Goal: Learn about a topic

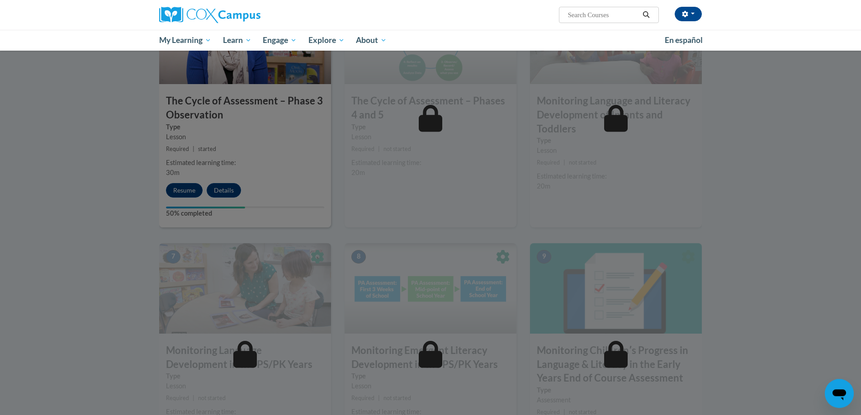
scroll to position [456, 0]
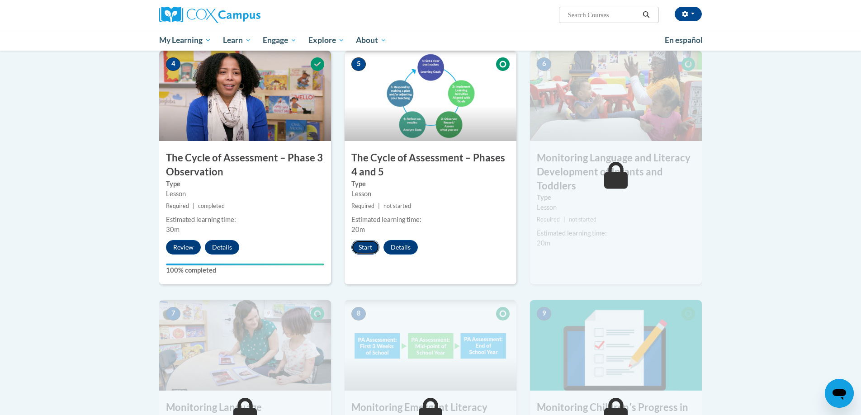
click at [366, 247] on button "Start" at bounding box center [365, 247] width 28 height 14
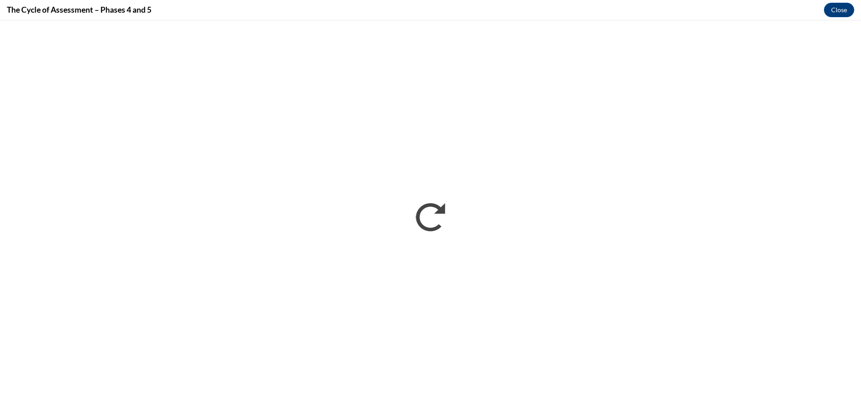
scroll to position [0, 0]
